Goal: Task Accomplishment & Management: Complete application form

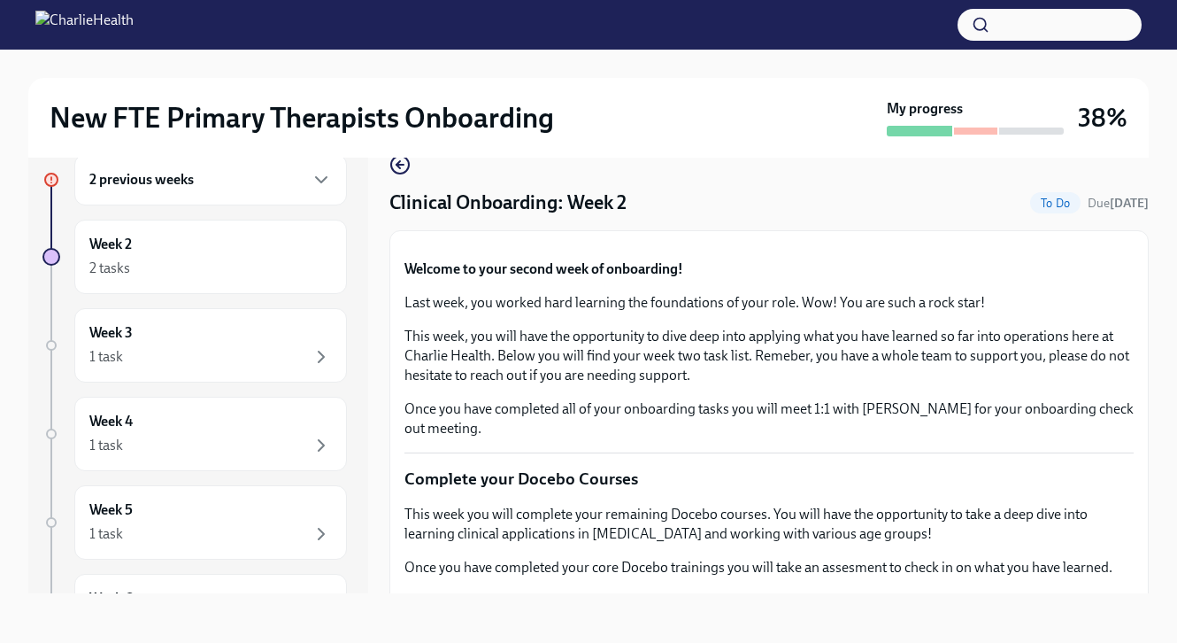
scroll to position [1104, 0]
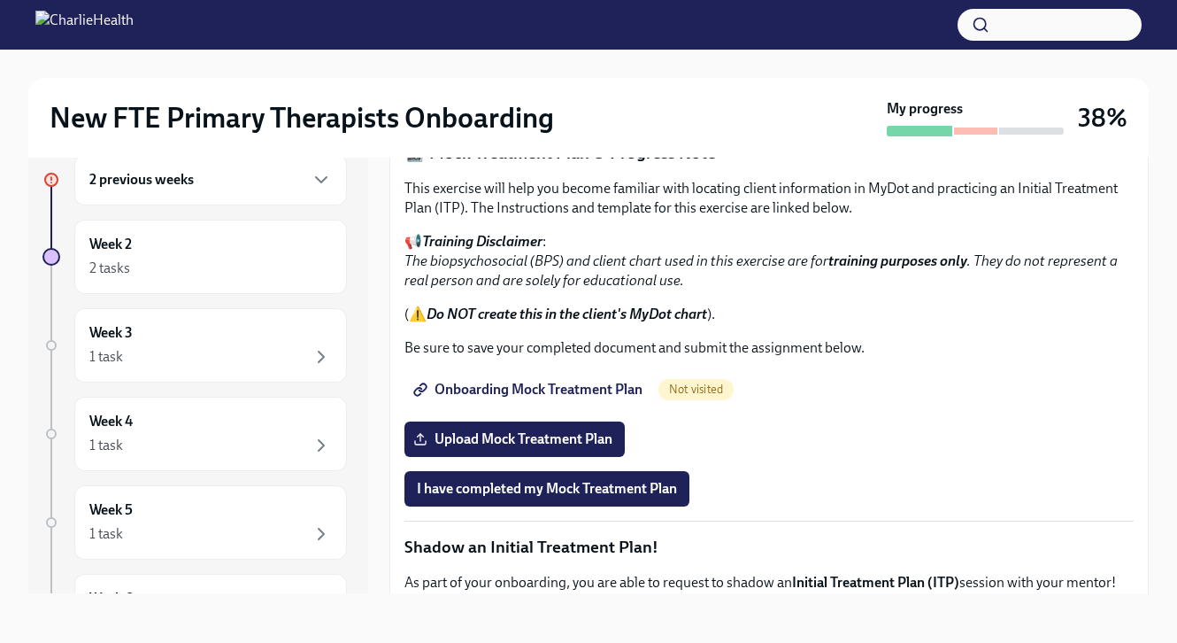
click at [529, 104] on span "I confirm I have reviewed the MBC training materials" at bounding box center [577, 95] width 321 height 18
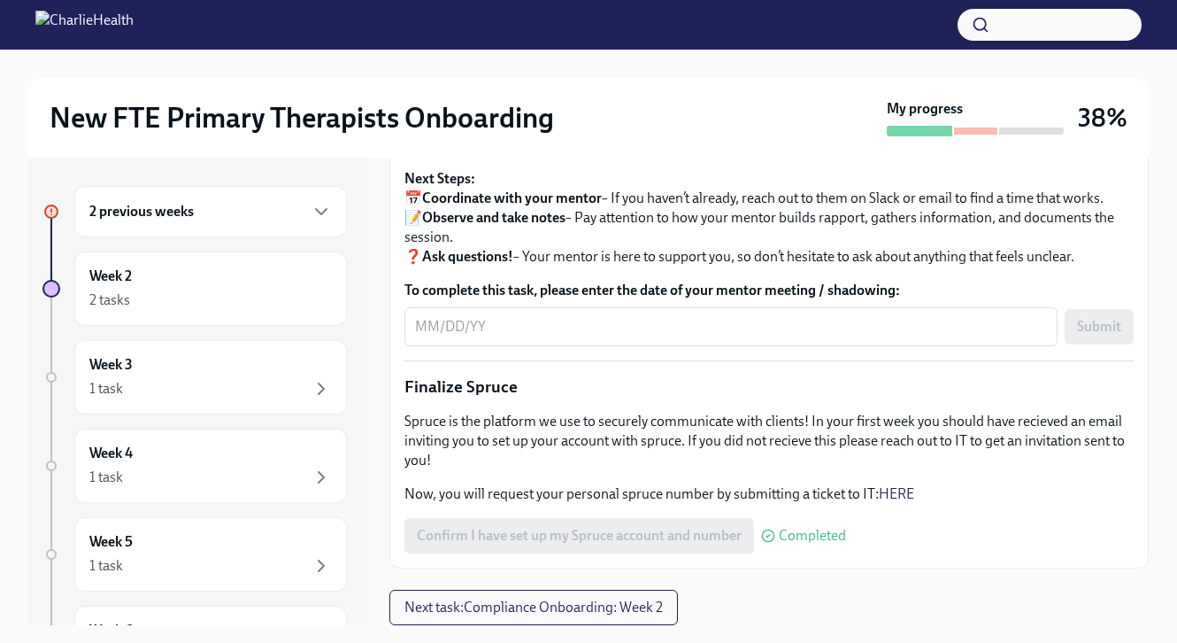
scroll to position [1997, 0]
click at [268, 253] on div "Week 2 2 tasks" at bounding box center [210, 288] width 273 height 74
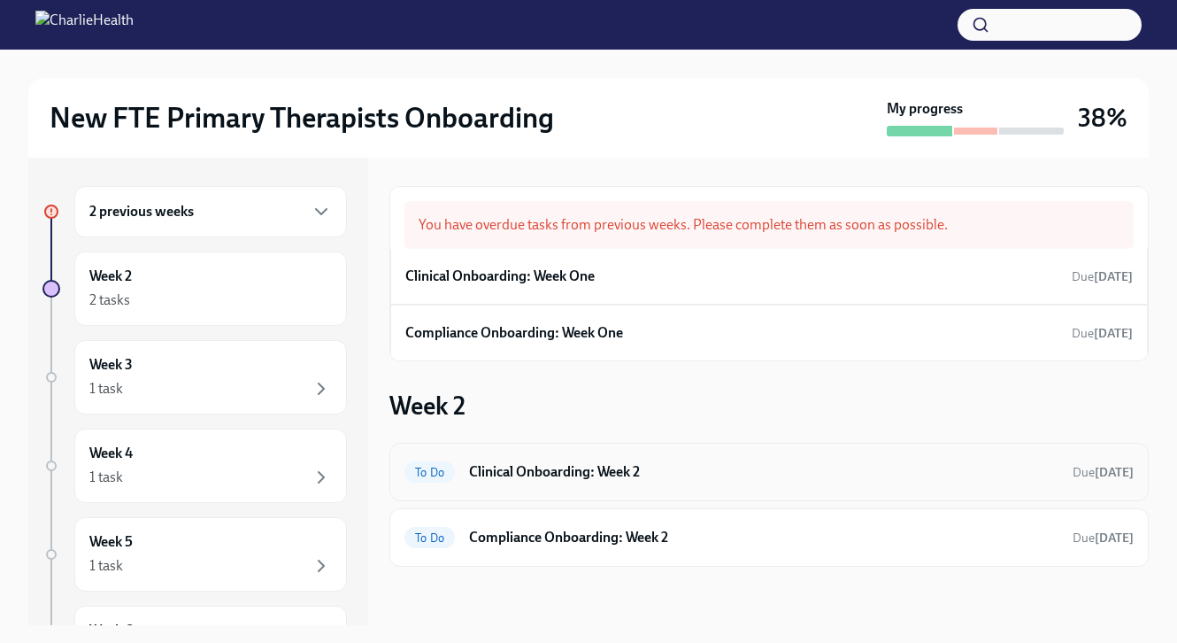
click at [527, 472] on h6 "Clinical Onboarding: Week 2" at bounding box center [763, 471] width 589 height 19
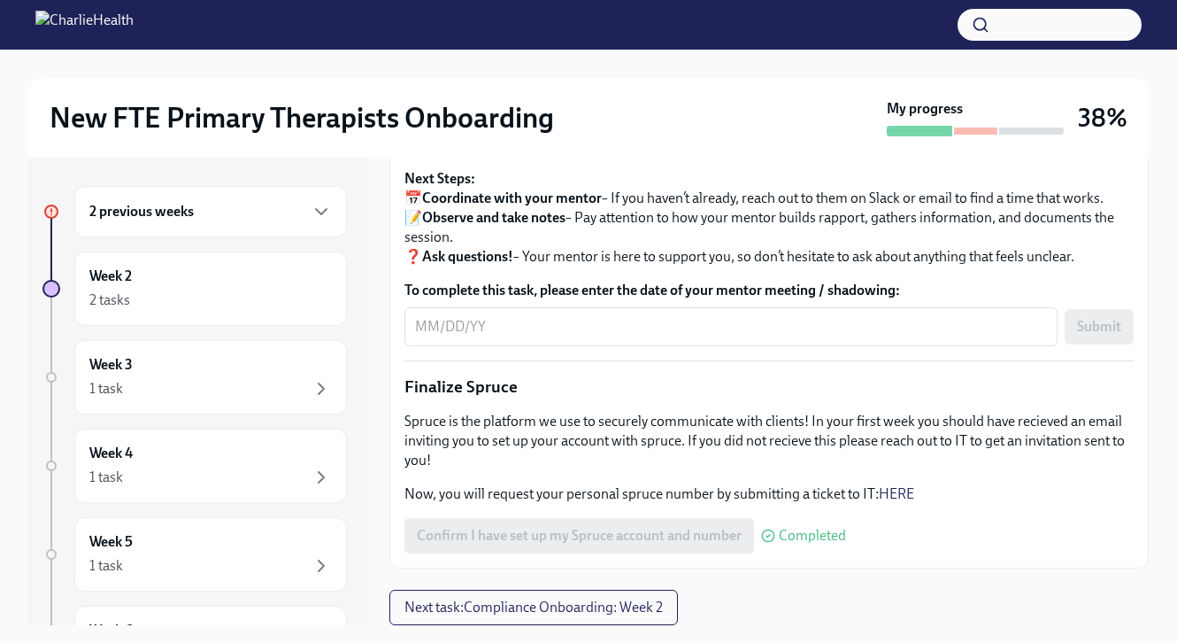
scroll to position [32, 0]
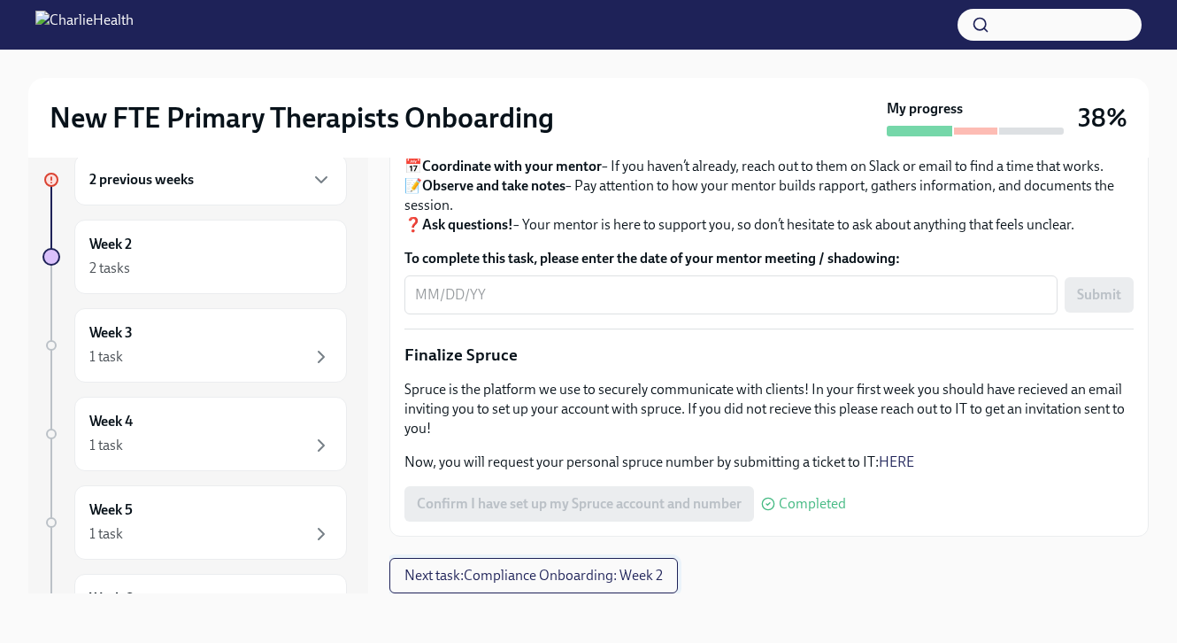
click at [492, 574] on span "Next task : Compliance Onboarding: Week 2" at bounding box center [533, 575] width 258 height 18
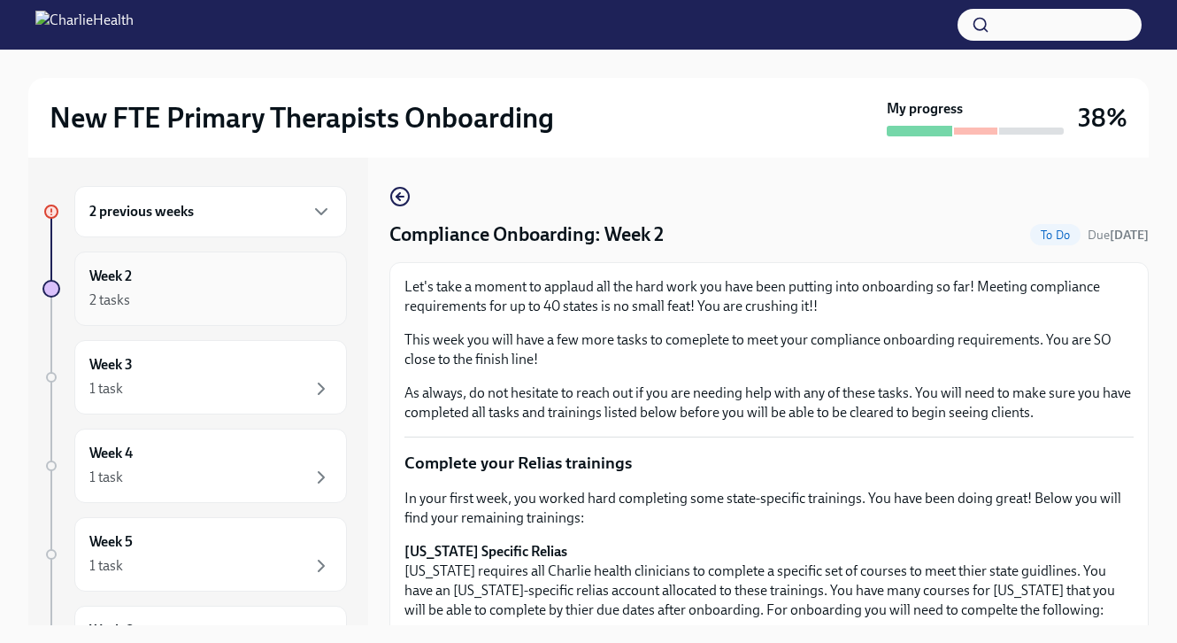
click at [279, 277] on div "Week 2 2 tasks" at bounding box center [210, 288] width 243 height 44
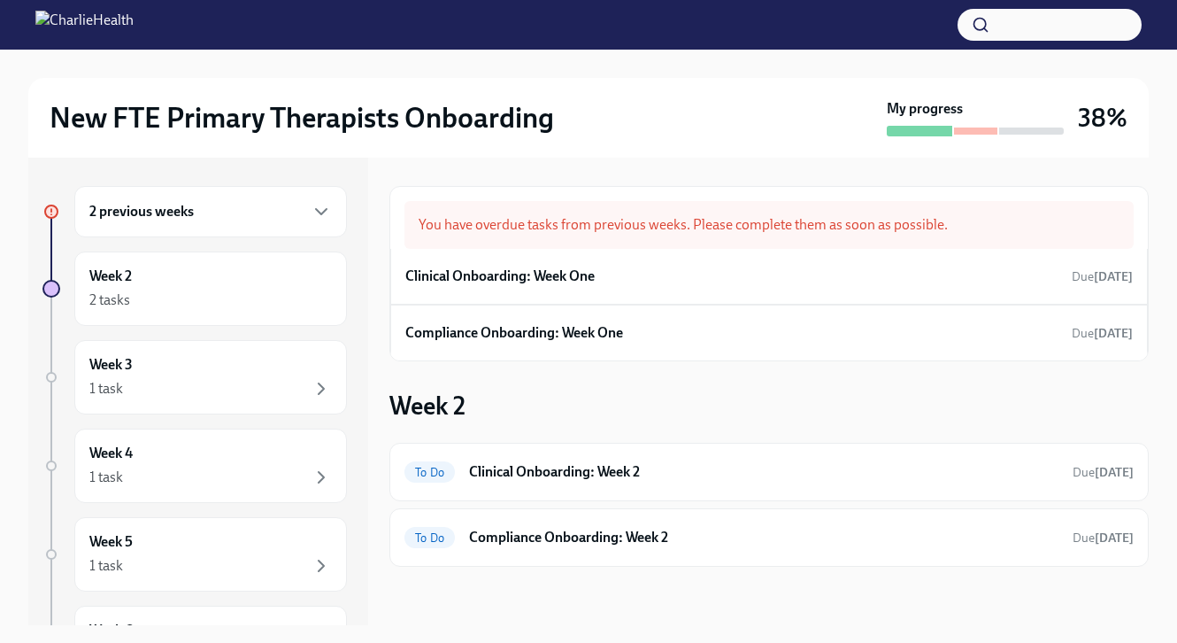
click at [338, 211] on div "2 previous weeks" at bounding box center [210, 211] width 273 height 51
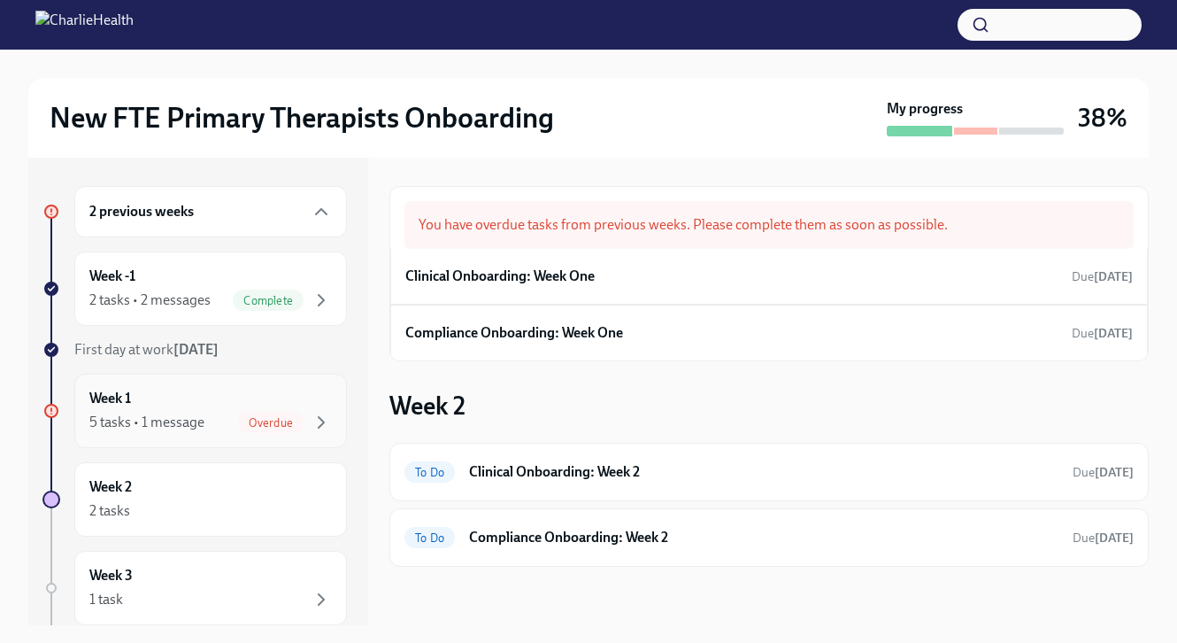
click at [286, 389] on div "Week 1 5 tasks • 1 message Overdue" at bounding box center [210, 411] width 243 height 44
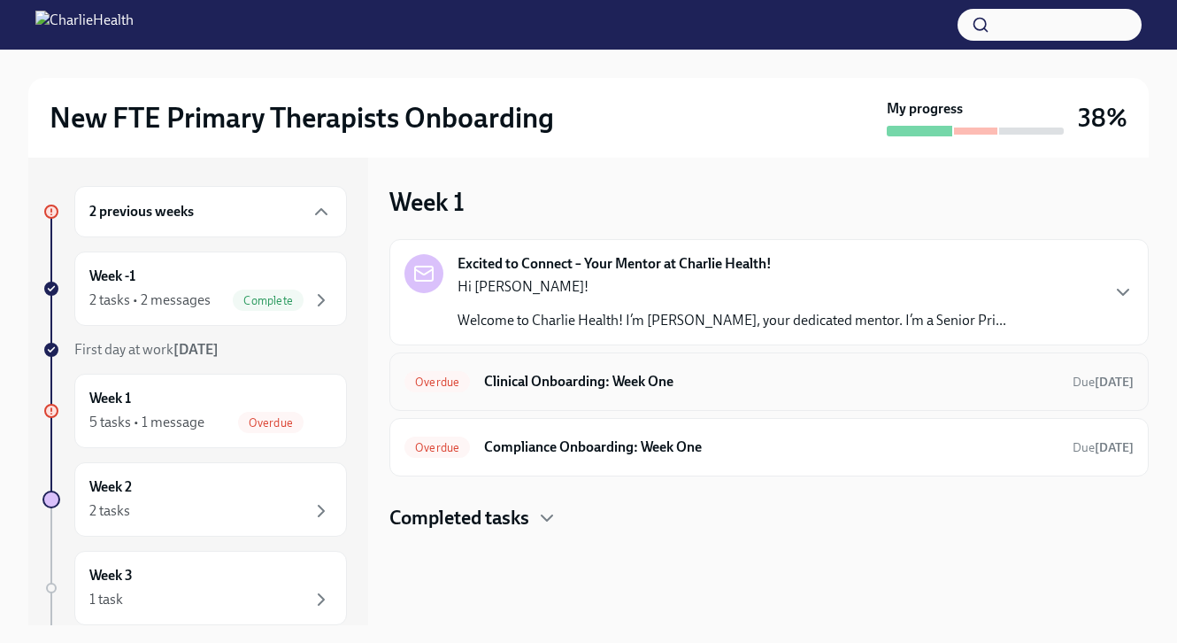
click at [608, 387] on h6 "Clinical Onboarding: Week One" at bounding box center [771, 381] width 574 height 19
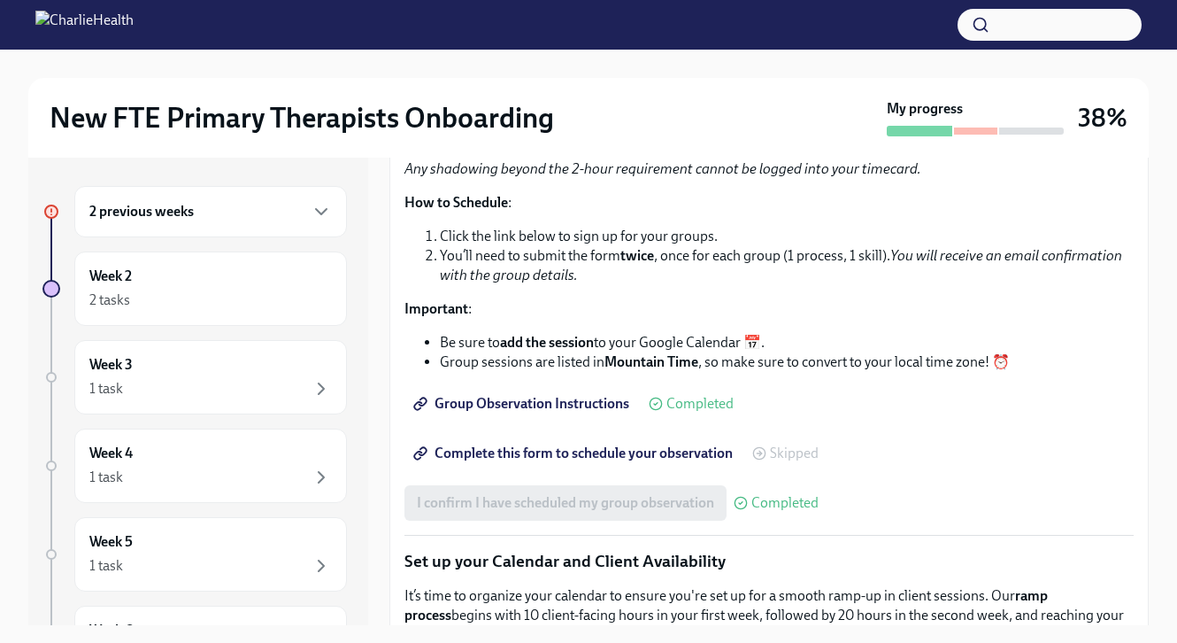
scroll to position [2083, 0]
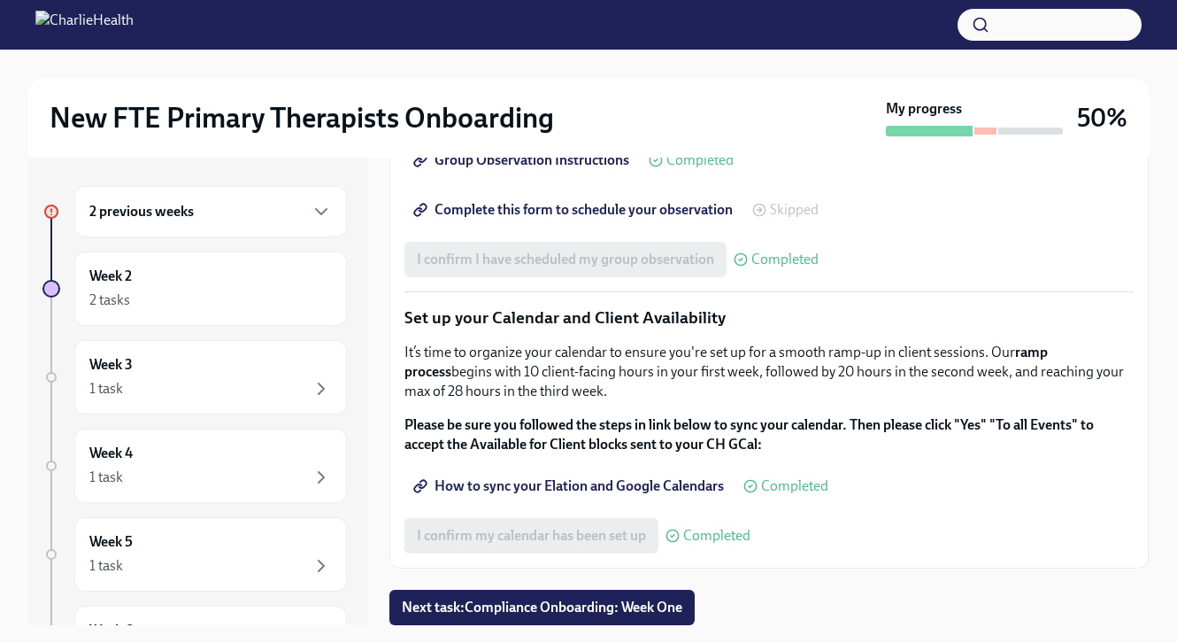
scroll to position [32, 0]
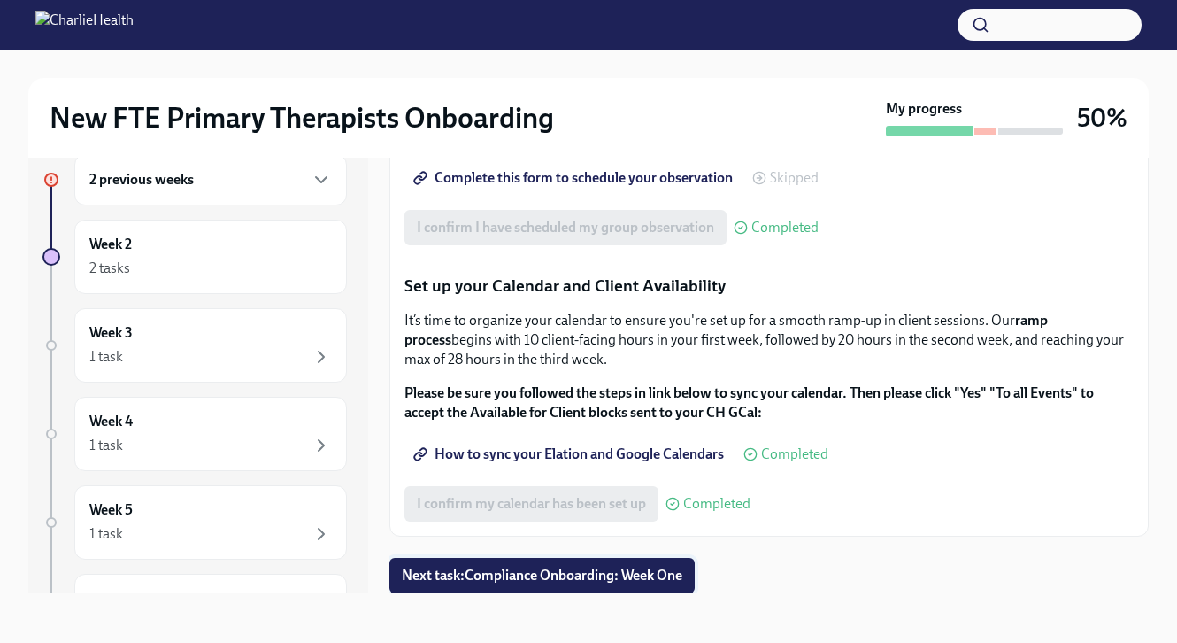
click at [539, 580] on span "Next task : Compliance Onboarding: Week One" at bounding box center [542, 575] width 281 height 18
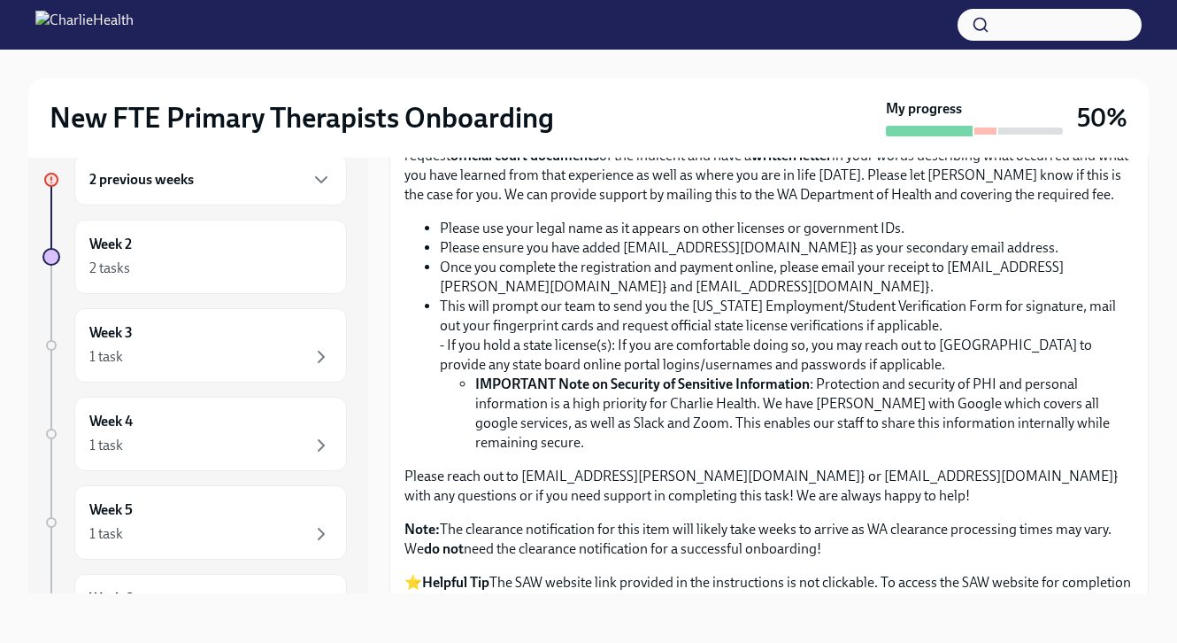
scroll to position [1075, 0]
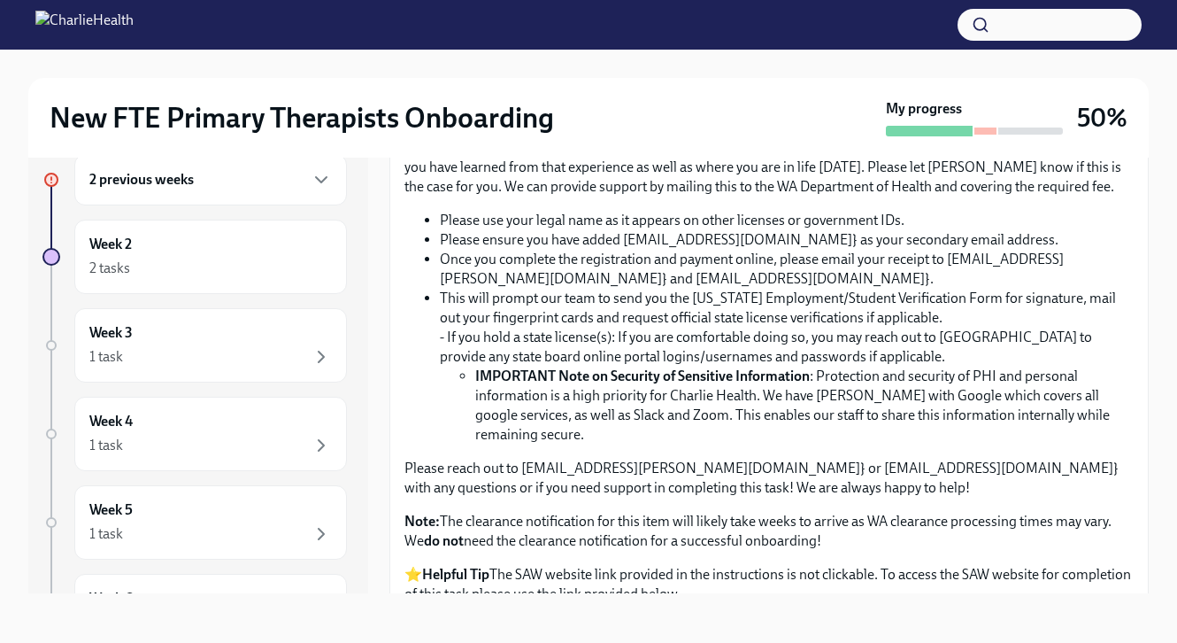
click at [0, 0] on input "Upload CPR/First Aid Training Certificate" at bounding box center [0, 0] width 0 height 0
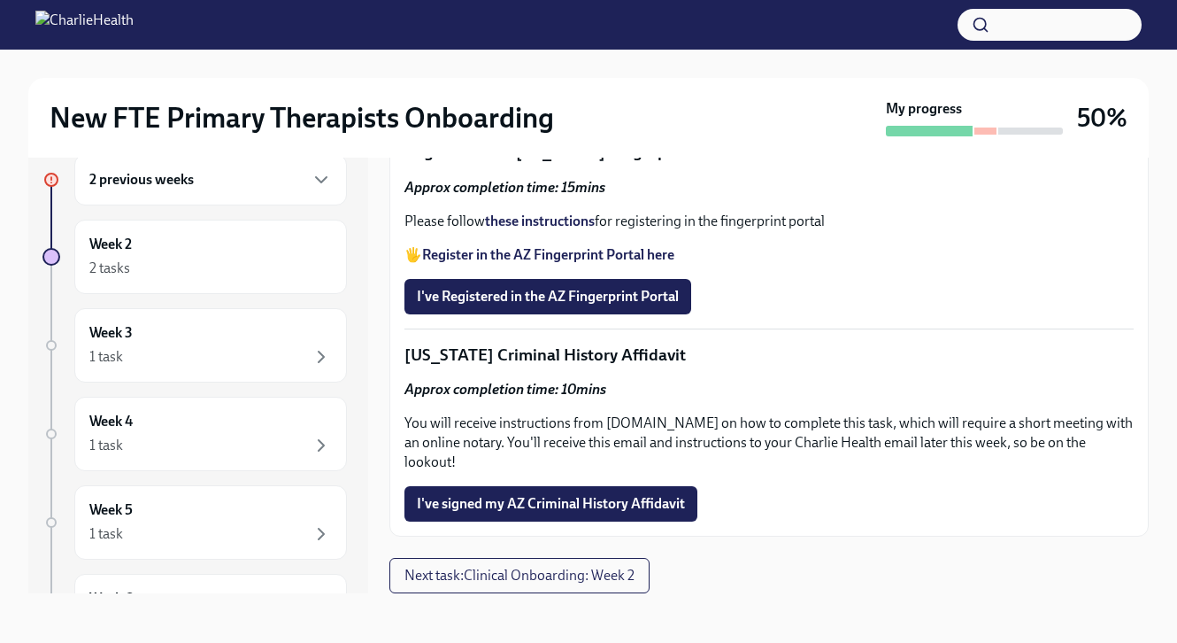
scroll to position [2345, 0]
click at [442, 305] on span "I've Registered in the AZ Fingerprint Portal" at bounding box center [548, 297] width 262 height 18
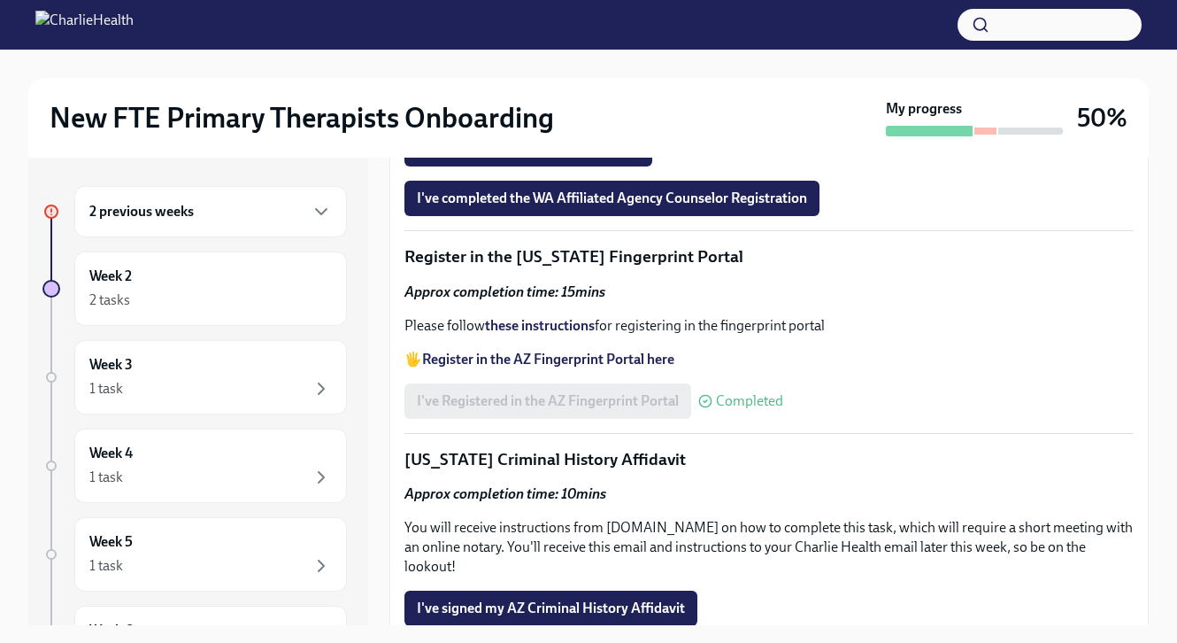
scroll to position [1882, 0]
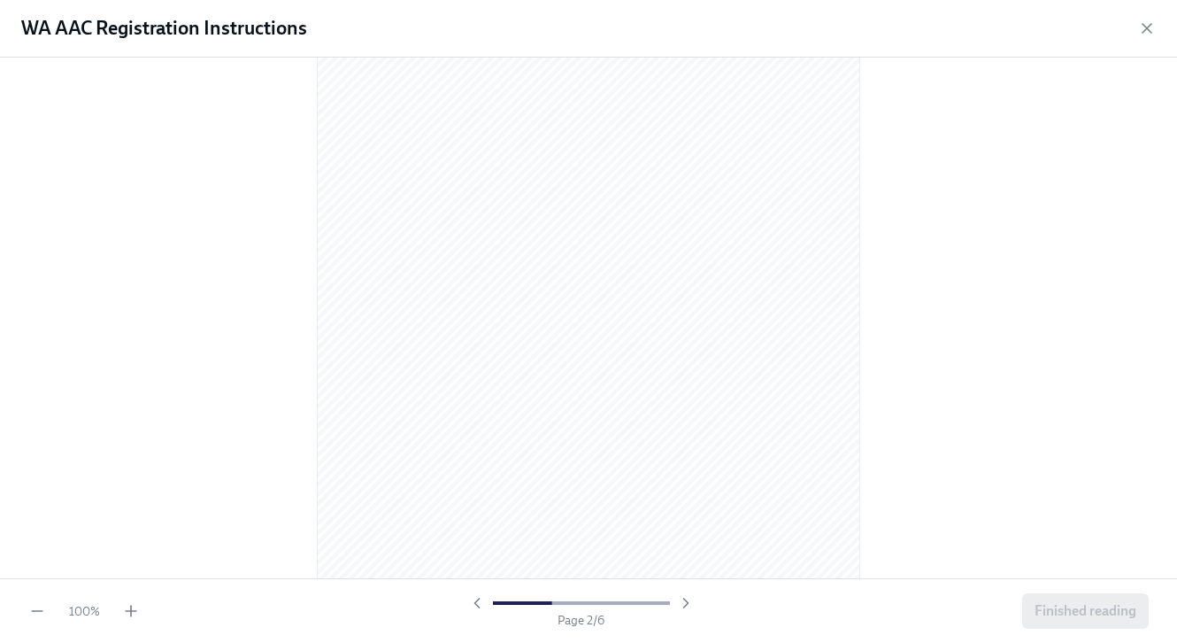
scroll to position [813, 0]
click at [1140, 24] on icon "button" at bounding box center [1147, 28] width 18 height 18
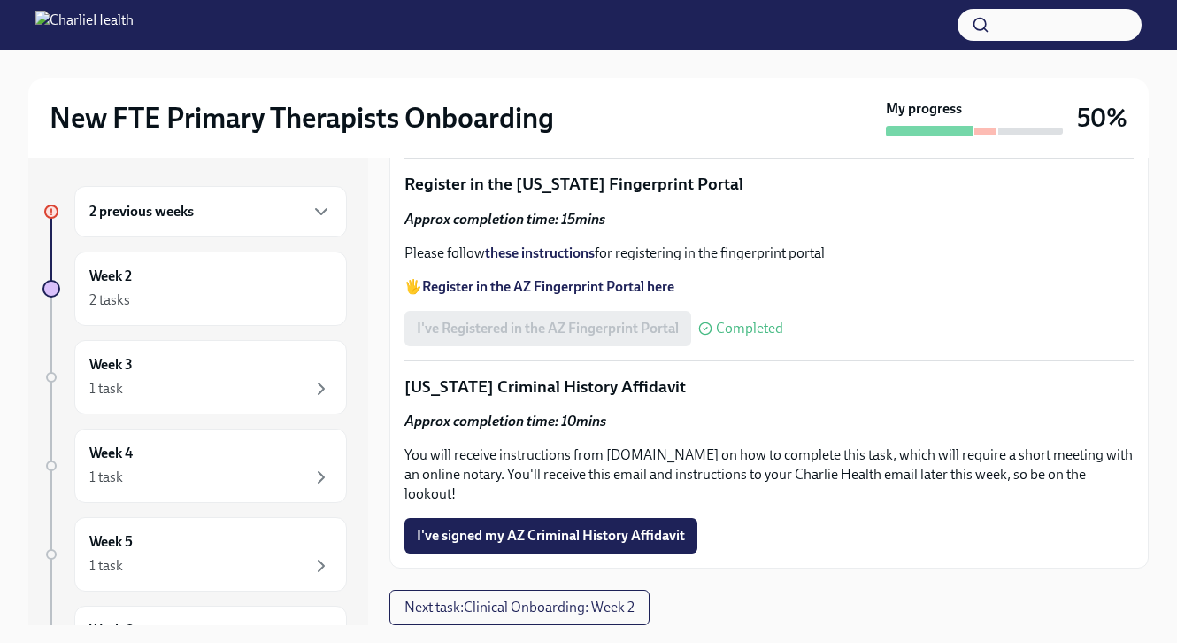
scroll to position [2042, 0]
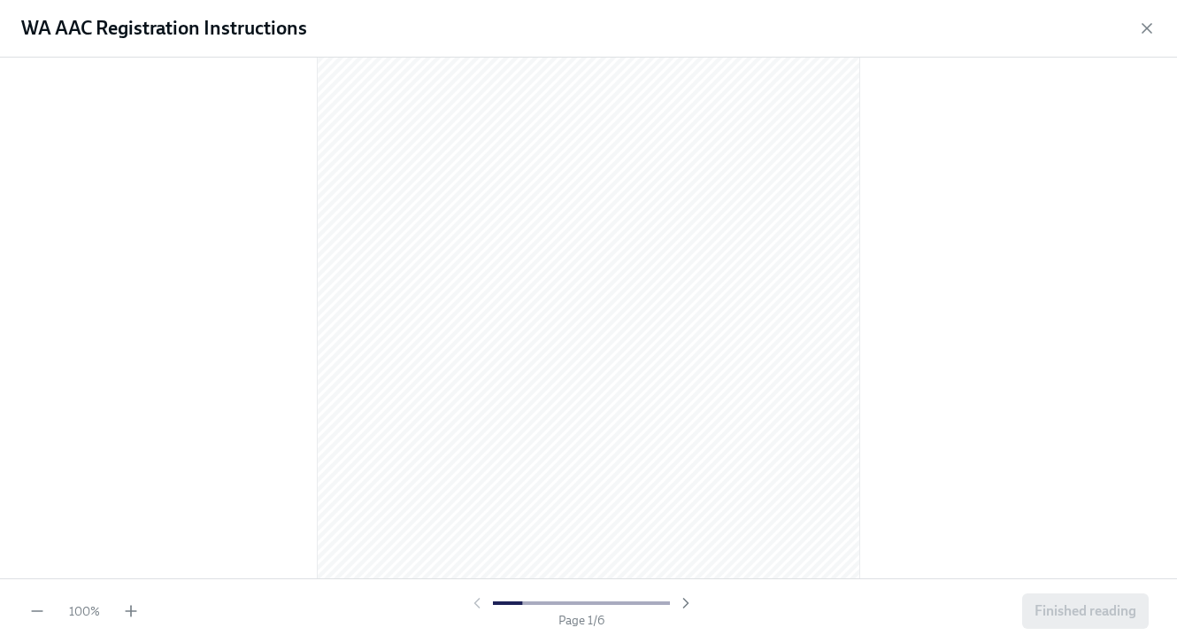
scroll to position [0, 0]
